Goal: Task Accomplishment & Management: Use online tool/utility

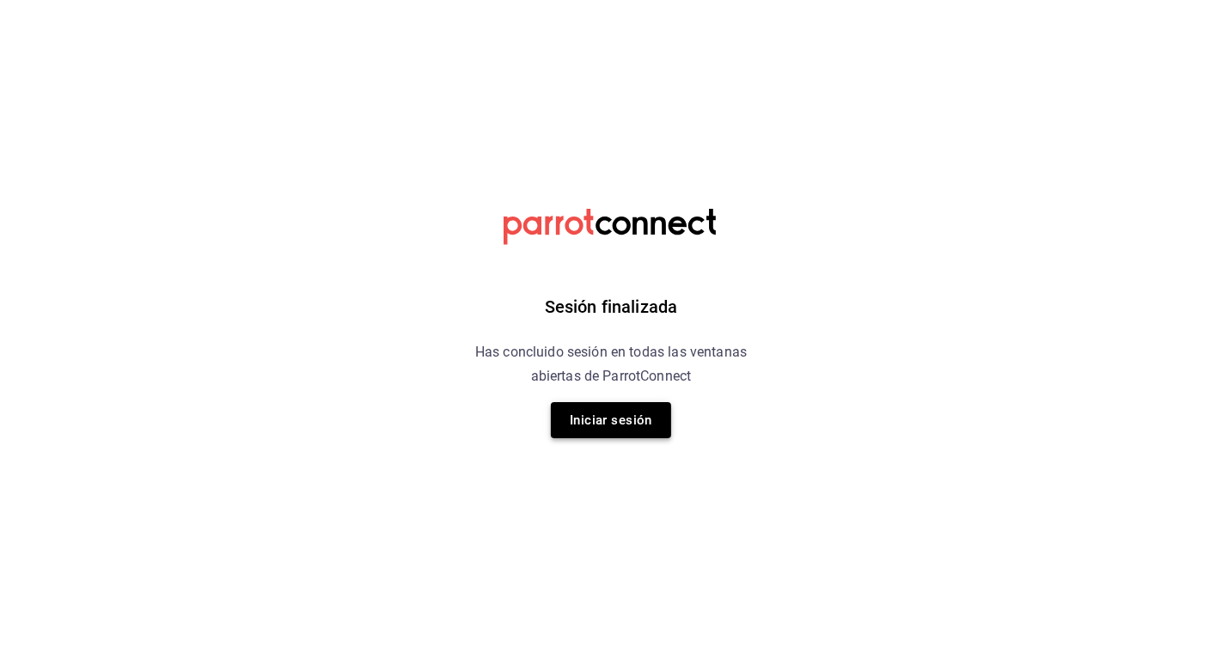
click at [616, 421] on button "Iniciar sesión" at bounding box center [611, 420] width 120 height 36
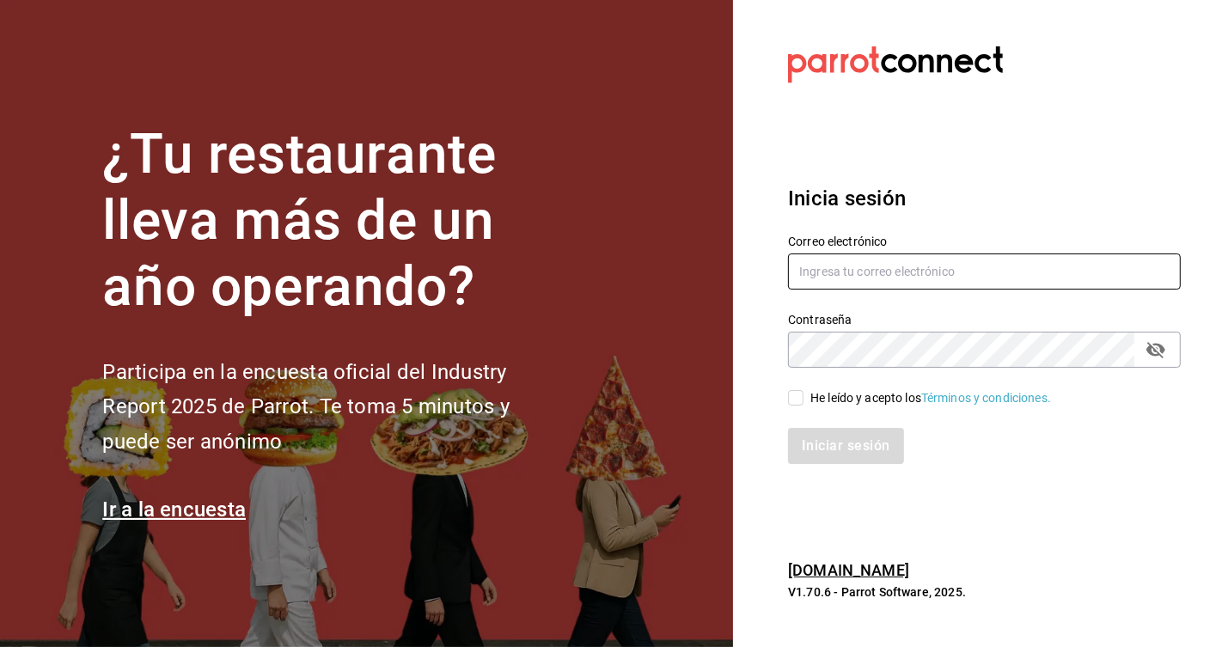
type input "recursoshumanos@donmacizo.com"
click at [800, 401] on input "He leído y acepto los Términos y condiciones." at bounding box center [795, 397] width 15 height 15
checkbox input "true"
click at [855, 446] on font "Iniciar sesión" at bounding box center [847, 446] width 88 height 16
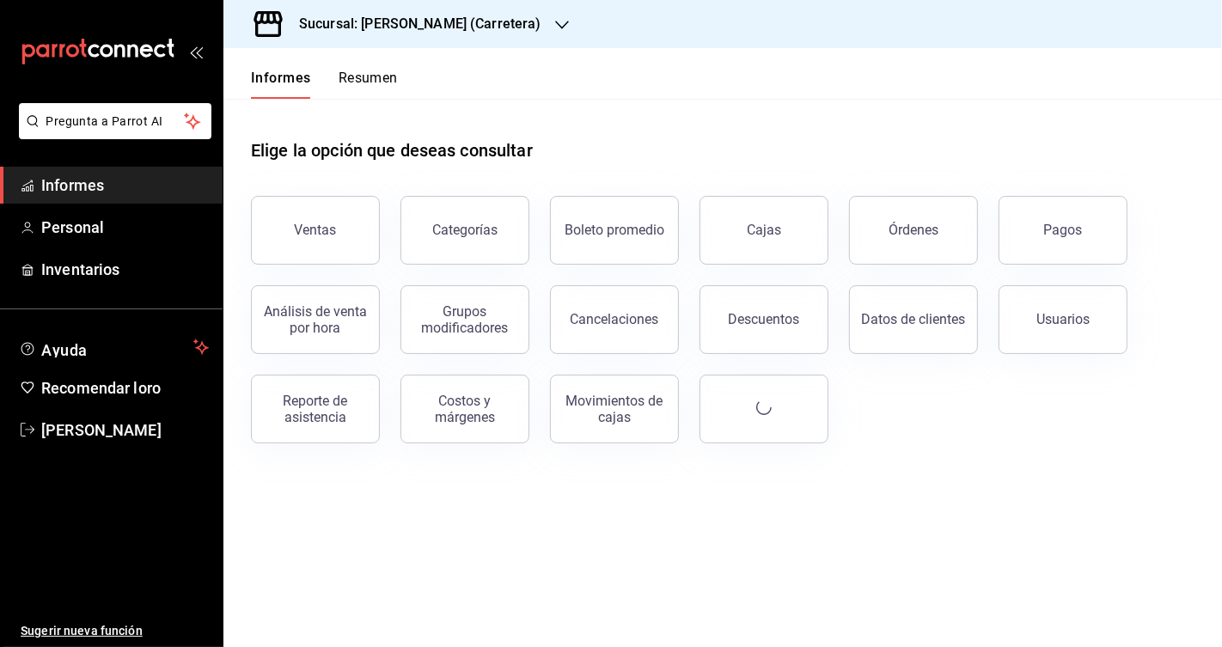
click at [481, 32] on h3 "Sucursal: [PERSON_NAME] (Carretera)" at bounding box center [413, 24] width 256 height 21
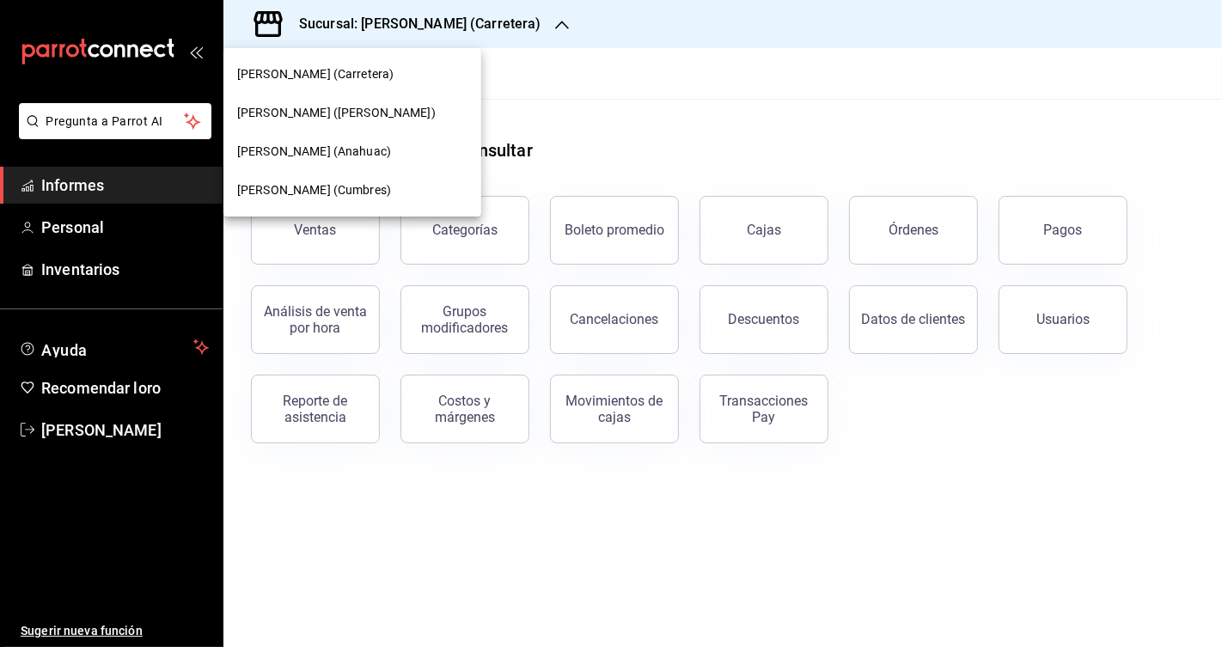
click at [358, 200] on div "[PERSON_NAME] (Cumbres)" at bounding box center [353, 190] width 258 height 39
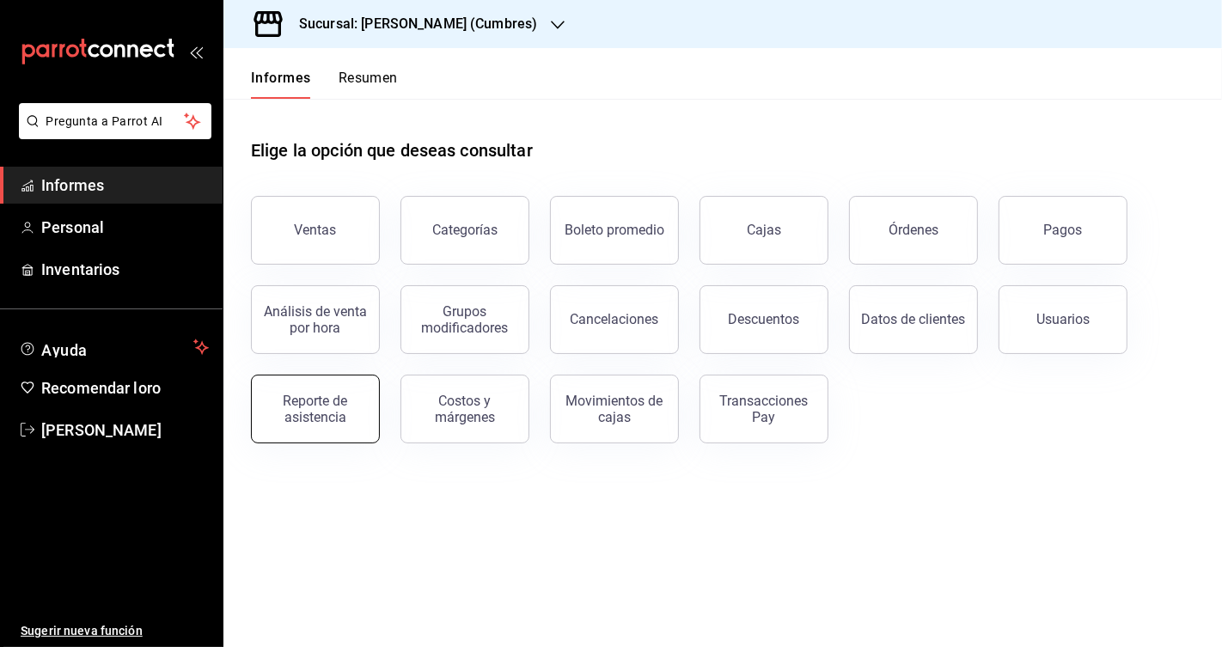
click at [328, 400] on font "Reporte de asistencia" at bounding box center [316, 409] width 64 height 33
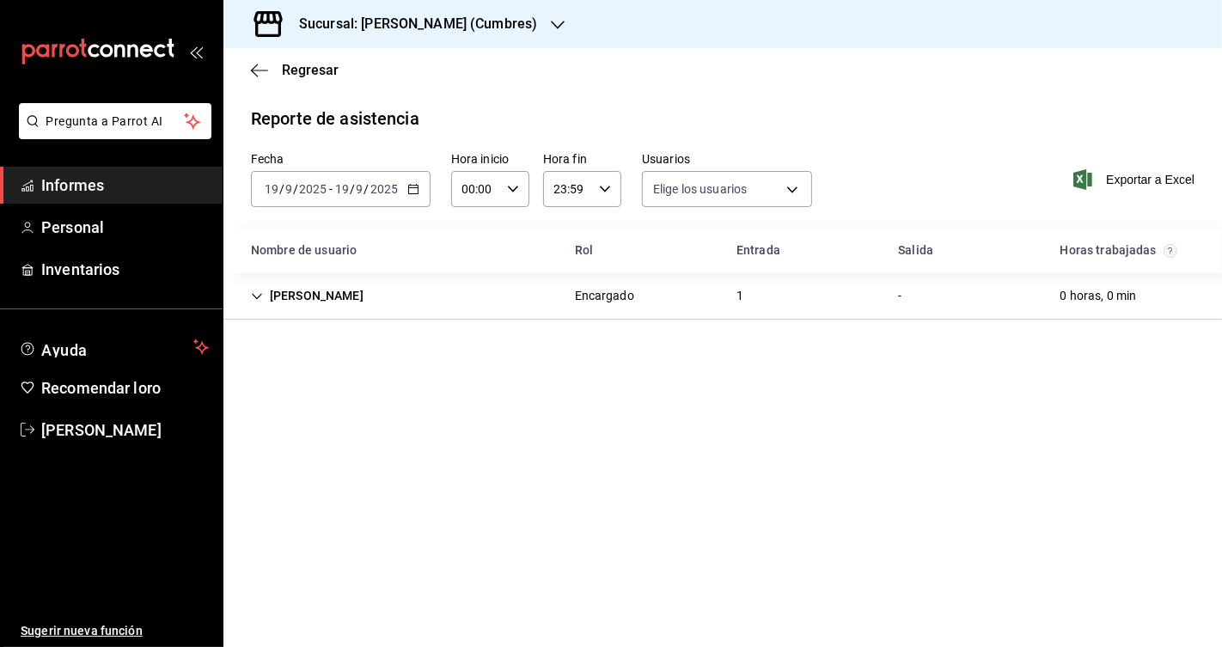
click at [385, 33] on h3 "Sucursal: [PERSON_NAME] (Cumbres)" at bounding box center [411, 24] width 252 height 21
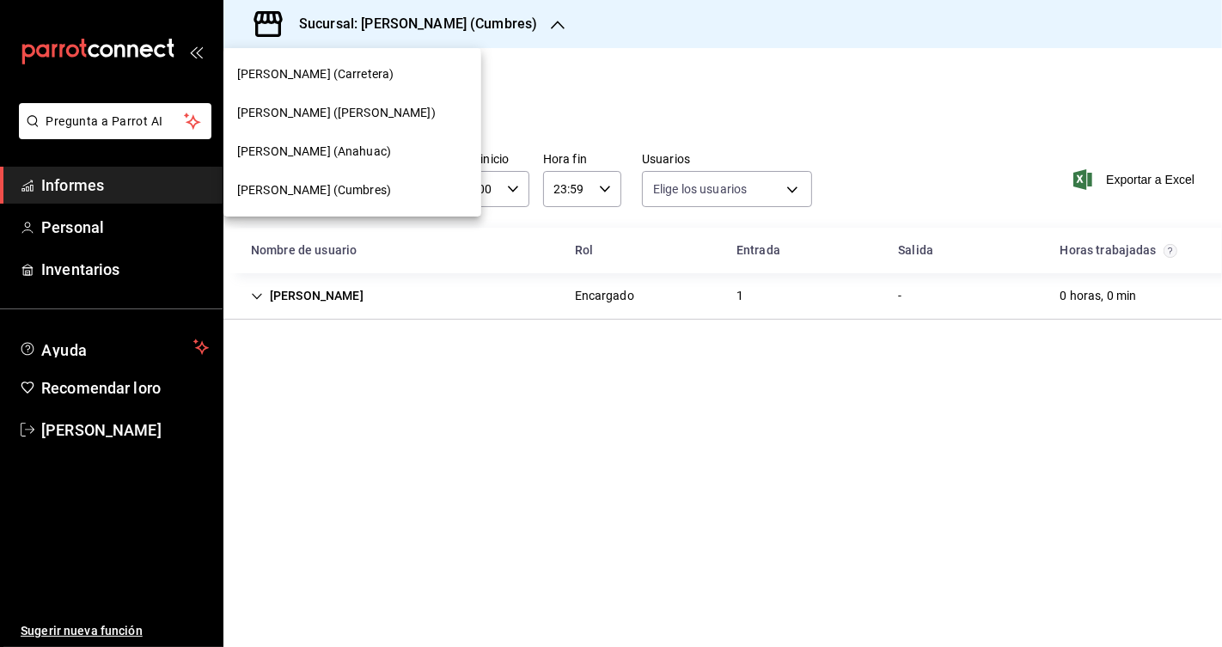
click at [341, 185] on span "[PERSON_NAME] (Cumbres)" at bounding box center [314, 190] width 154 height 18
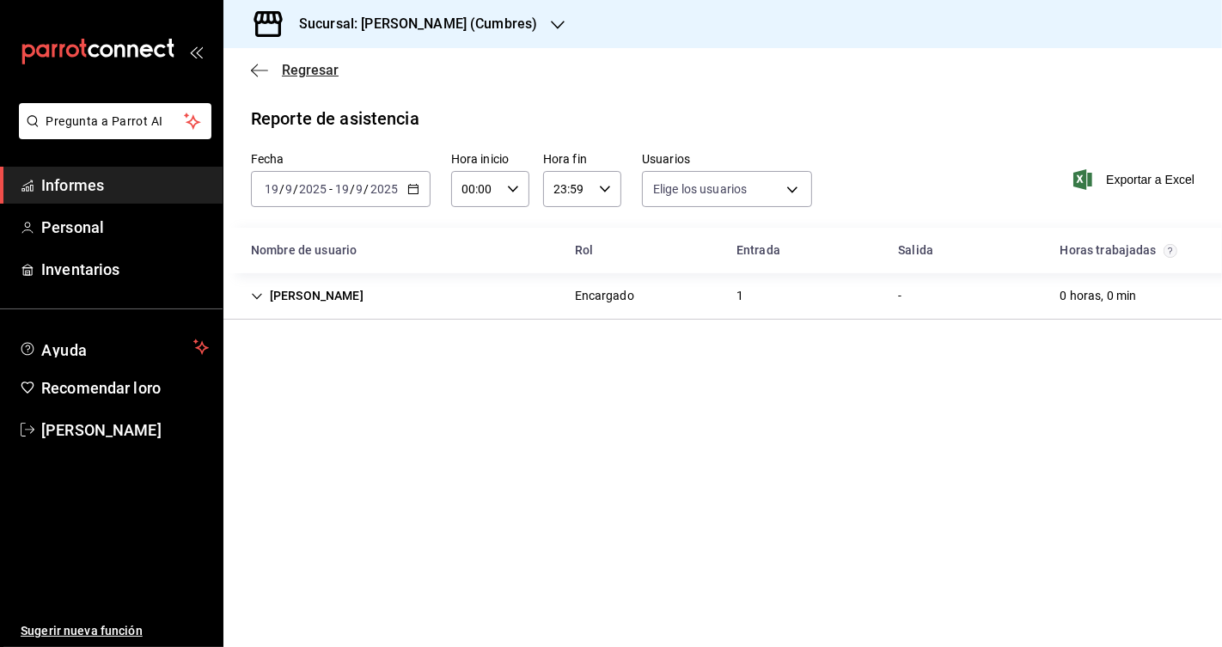
click at [306, 71] on font "Regresar" at bounding box center [310, 70] width 57 height 16
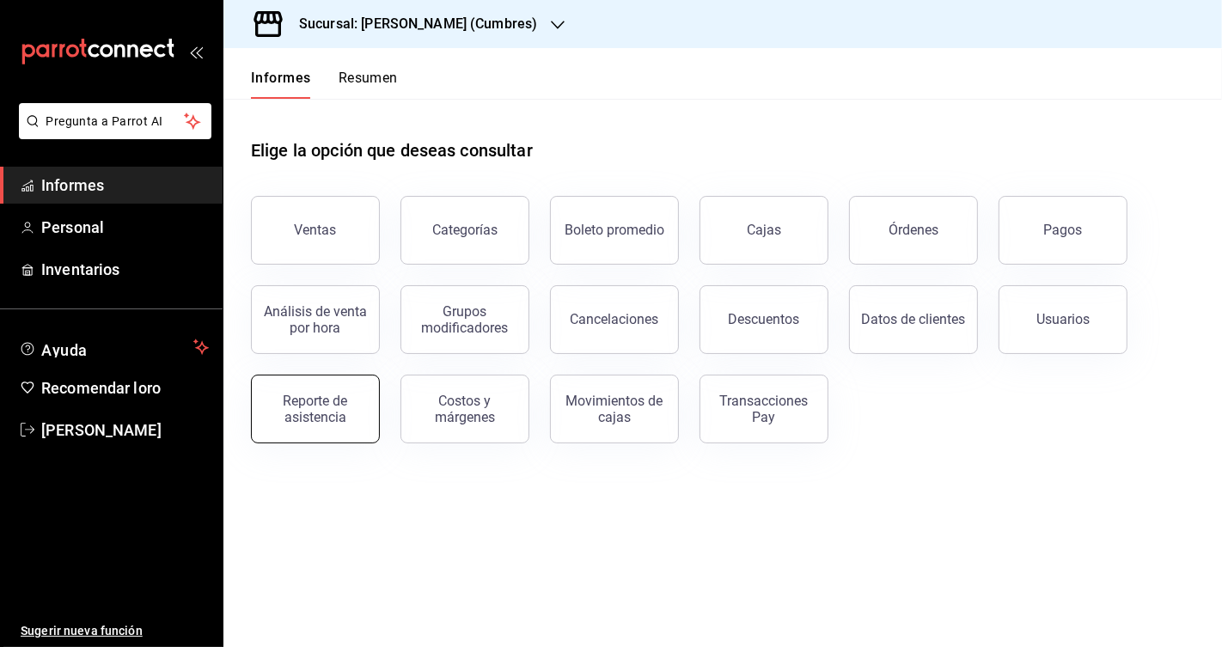
click at [354, 407] on div "Reporte de asistencia" at bounding box center [315, 409] width 107 height 33
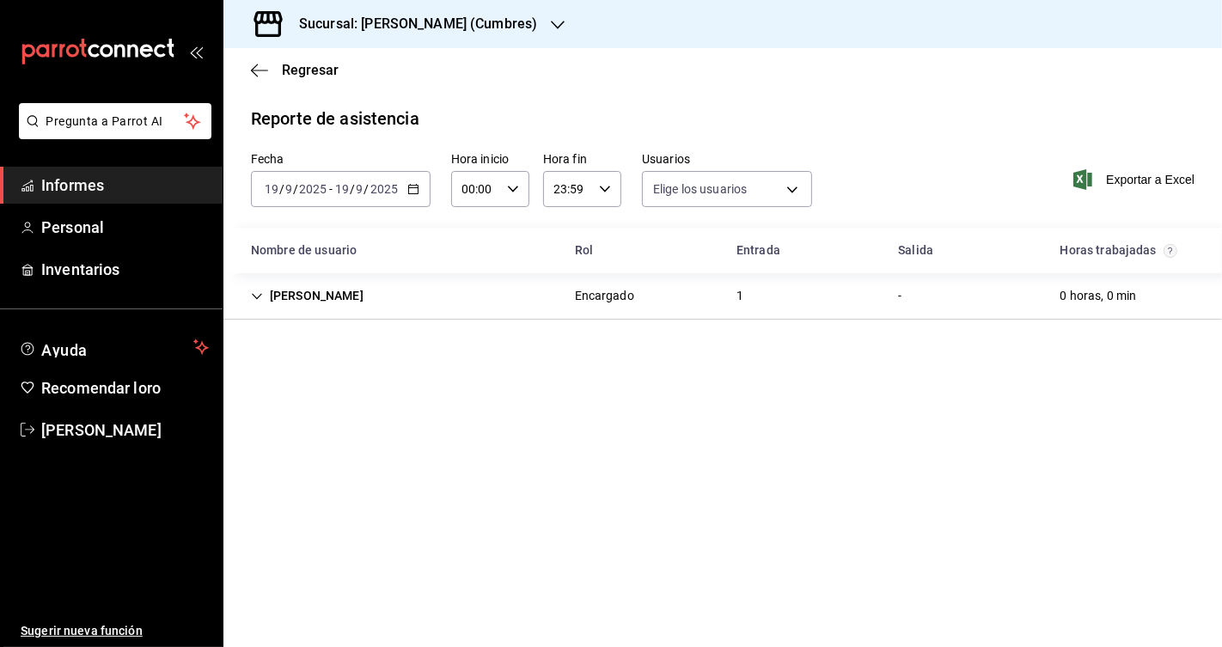
click at [317, 297] on div "[PERSON_NAME]" at bounding box center [307, 296] width 140 height 32
click at [486, 26] on font "Sucursal: [PERSON_NAME] (Cumbres)" at bounding box center [418, 23] width 238 height 16
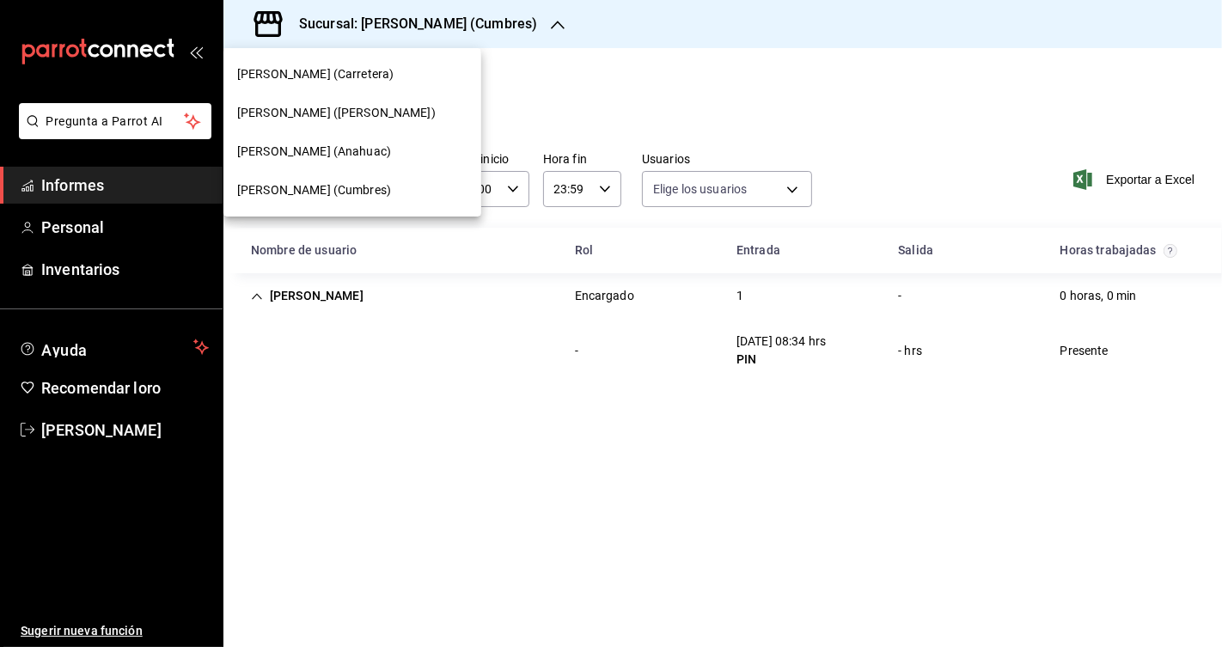
click at [338, 77] on span "[PERSON_NAME] (Carretera)" at bounding box center [315, 74] width 156 height 18
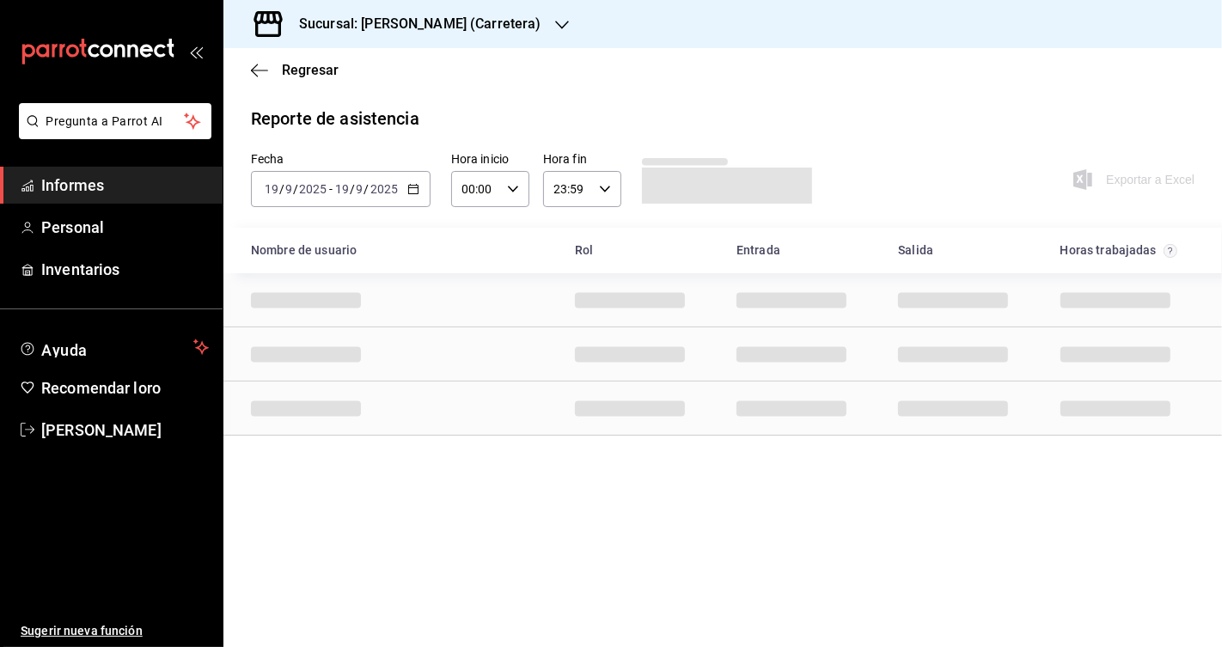
click at [408, 192] on \(Stroke\) "button" at bounding box center [413, 189] width 10 height 9
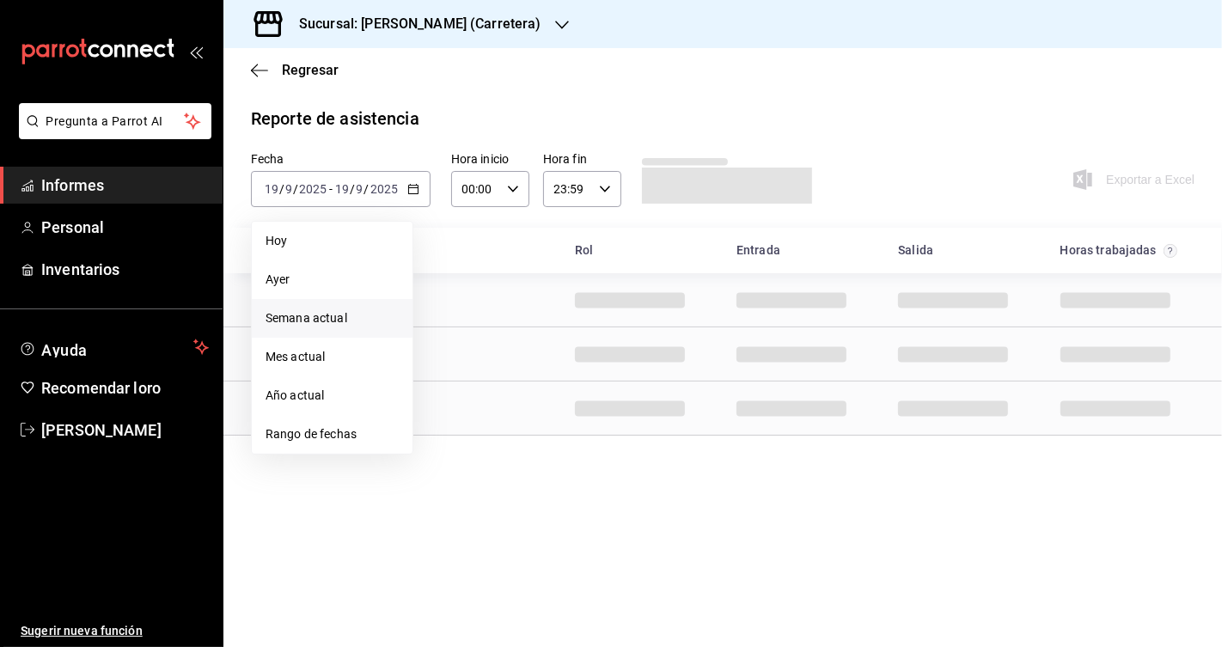
click at [357, 317] on span "Semana actual" at bounding box center [332, 318] width 133 height 18
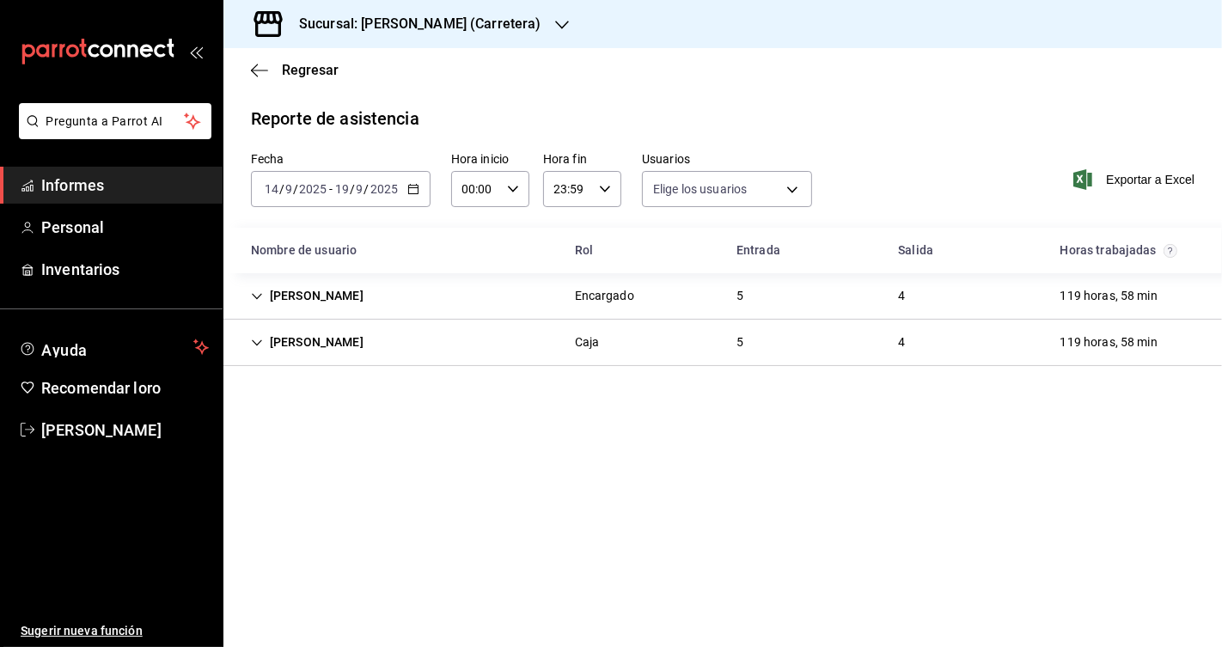
click at [358, 284] on div "[PERSON_NAME]" at bounding box center [307, 296] width 140 height 32
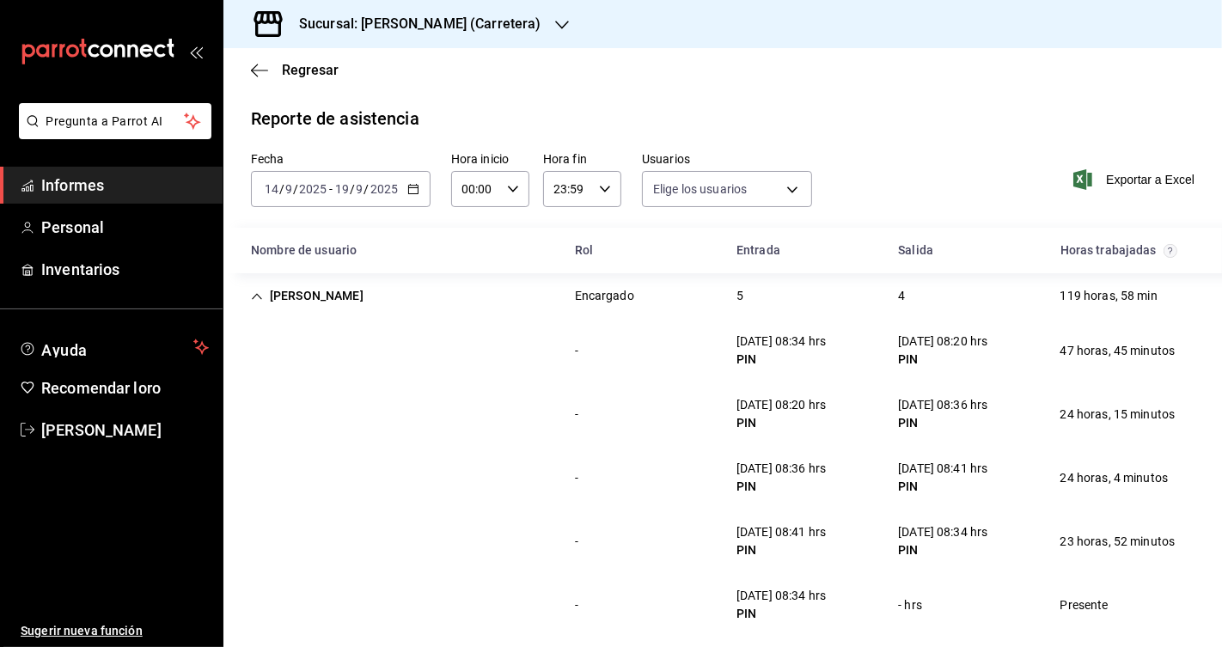
scroll to position [62, 0]
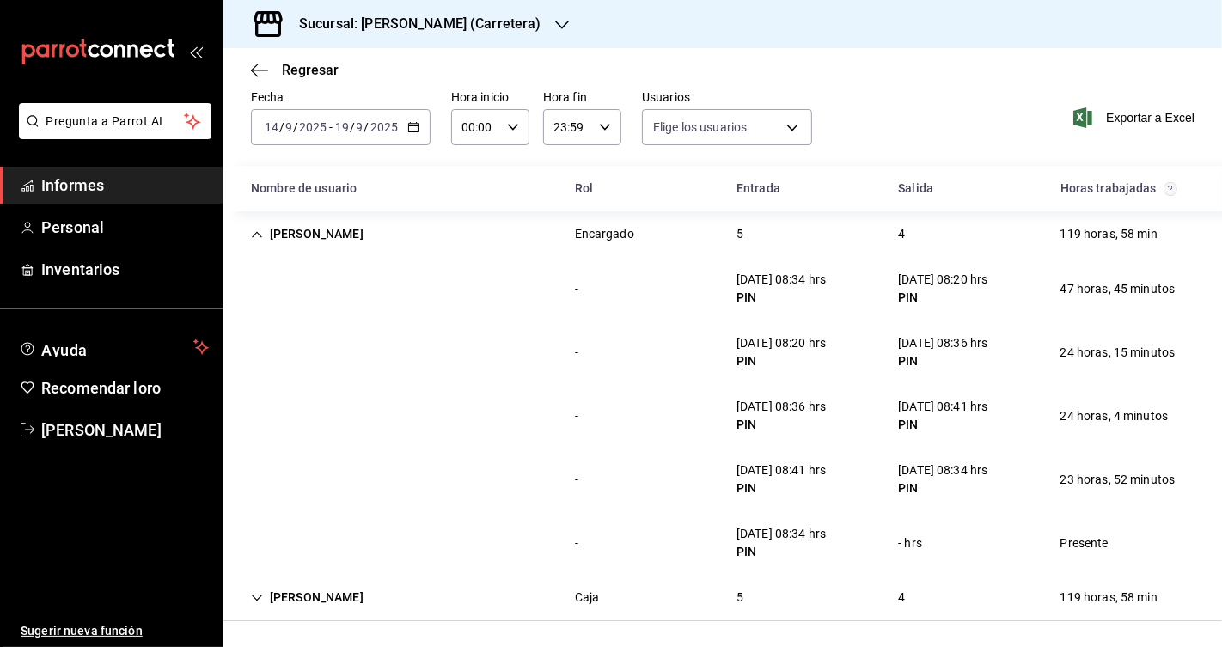
click at [902, 83] on div "Regresar" at bounding box center [723, 70] width 999 height 44
